Goal: Task Accomplishment & Management: Use online tool/utility

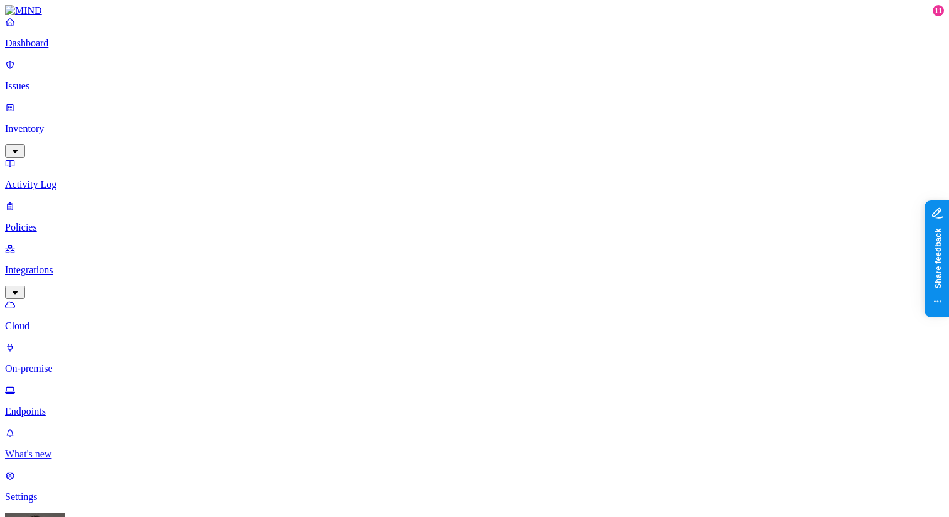
click at [77, 433] on link "What's new" at bounding box center [474, 443] width 939 height 33
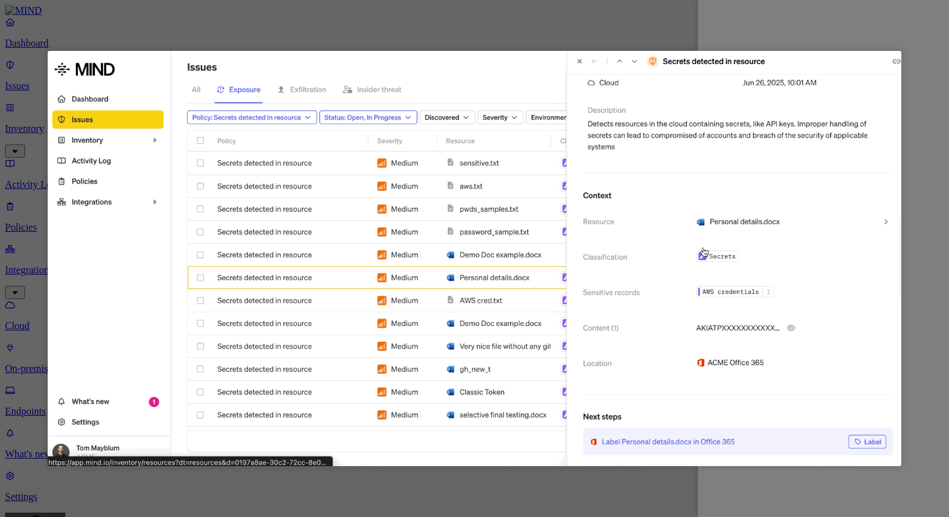
click at [933, 110] on div at bounding box center [474, 258] width 949 height 517
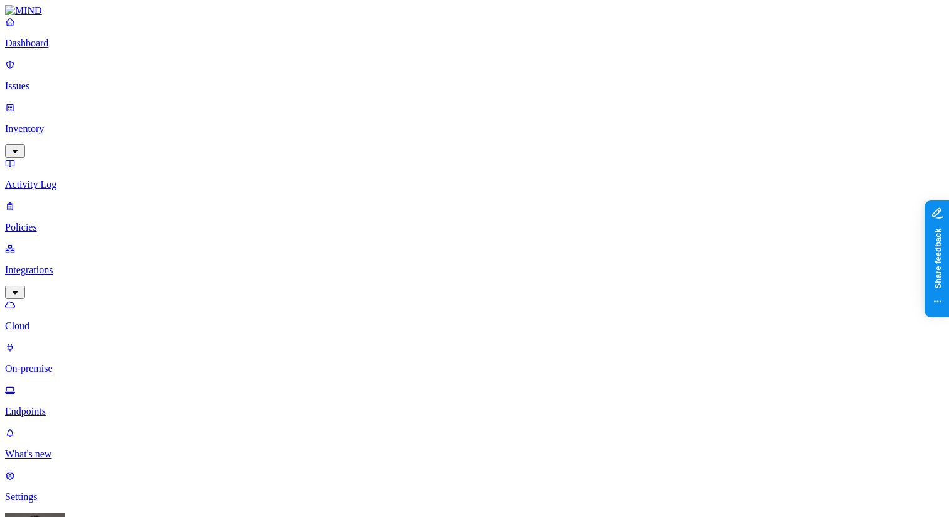
click at [51, 222] on p "Policies" at bounding box center [474, 227] width 939 height 11
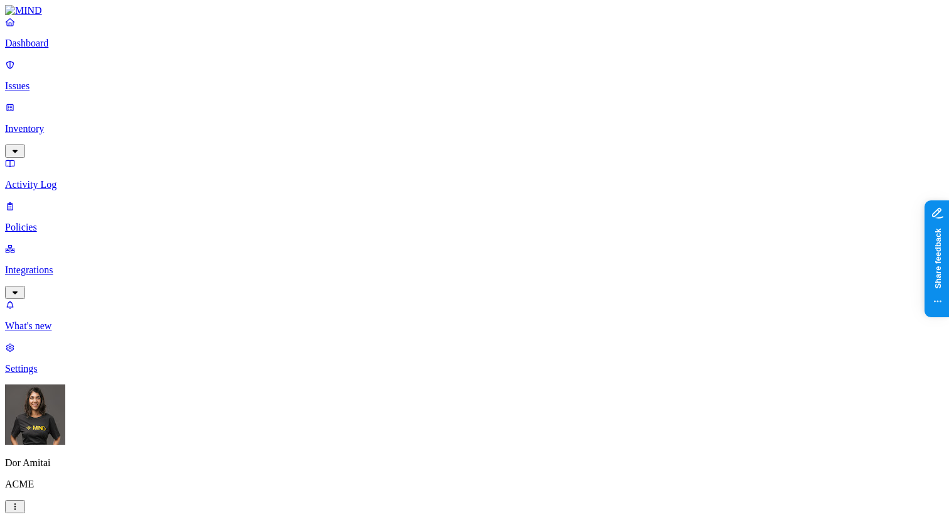
click at [42, 16] on img at bounding box center [23, 10] width 37 height 11
